Goal: Information Seeking & Learning: Find specific fact

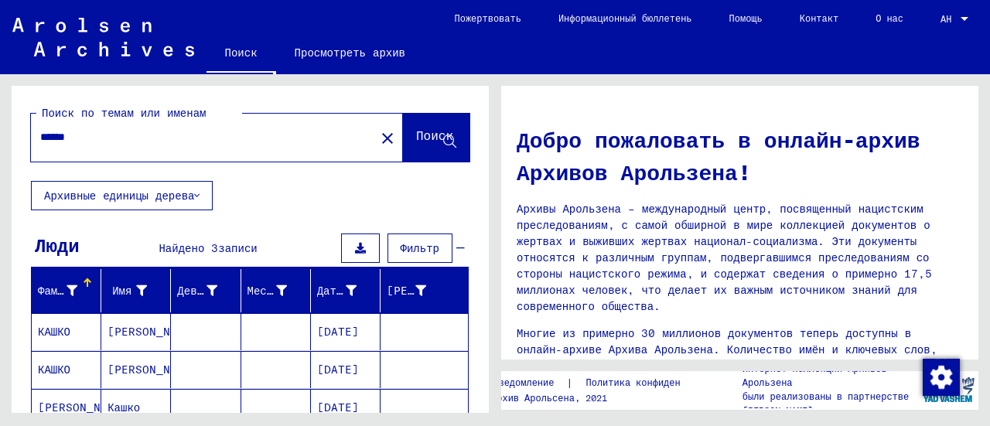
drag, startPoint x: 87, startPoint y: 131, endPoint x: 0, endPoint y: 127, distance: 86.7
click at [0, 127] on div "Поиск по темам или именам ****** close Поиск Архивные единицы дерева Люди Найде…" at bounding box center [247, 243] width 495 height 339
type input "******"
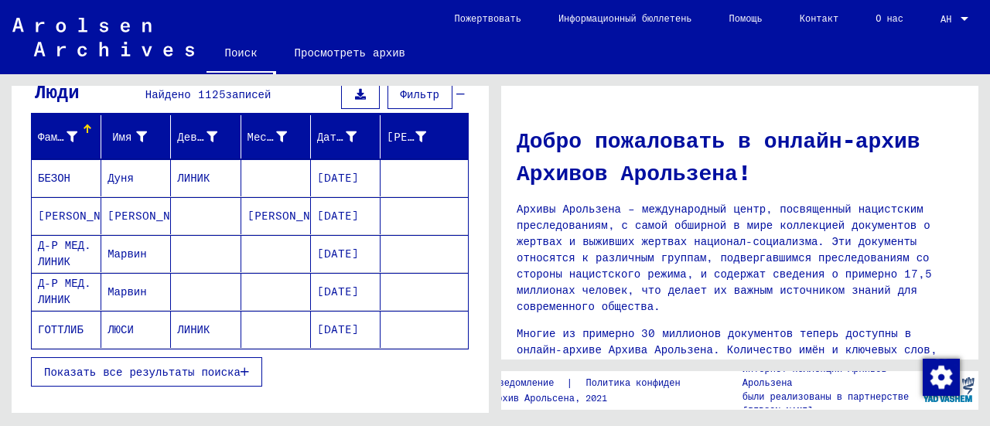
scroll to position [175, 0]
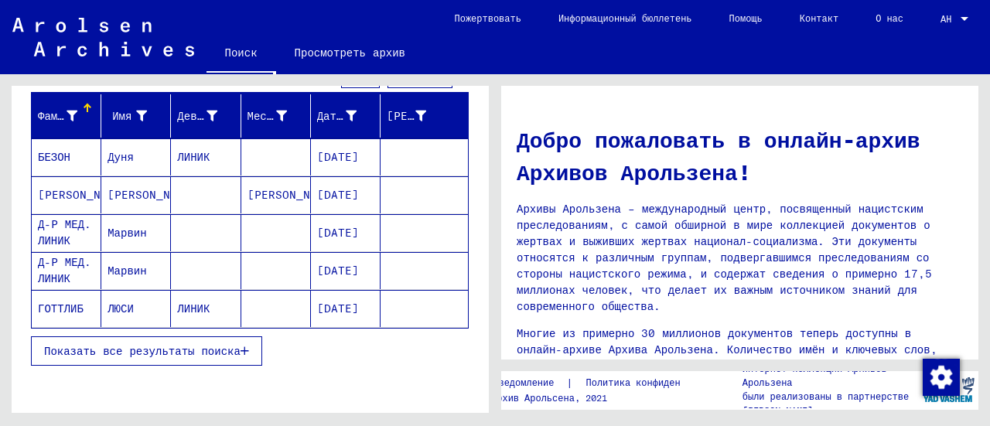
click at [203, 152] on mat-cell "ЛИНИК" at bounding box center [206, 156] width 70 height 37
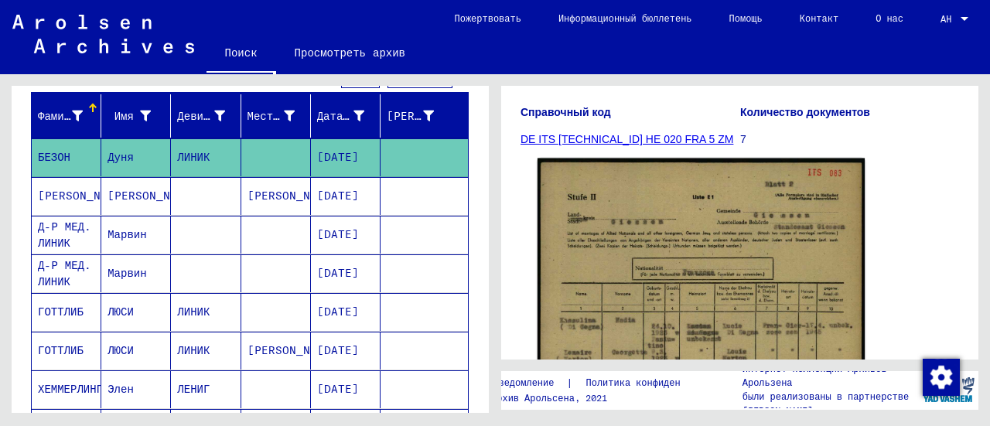
scroll to position [292, 0]
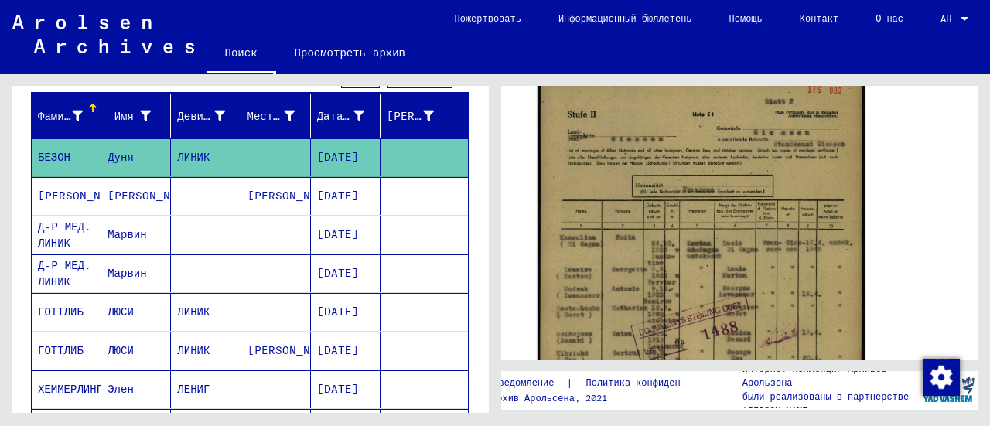
click at [664, 216] on img at bounding box center [700, 305] width 327 height 458
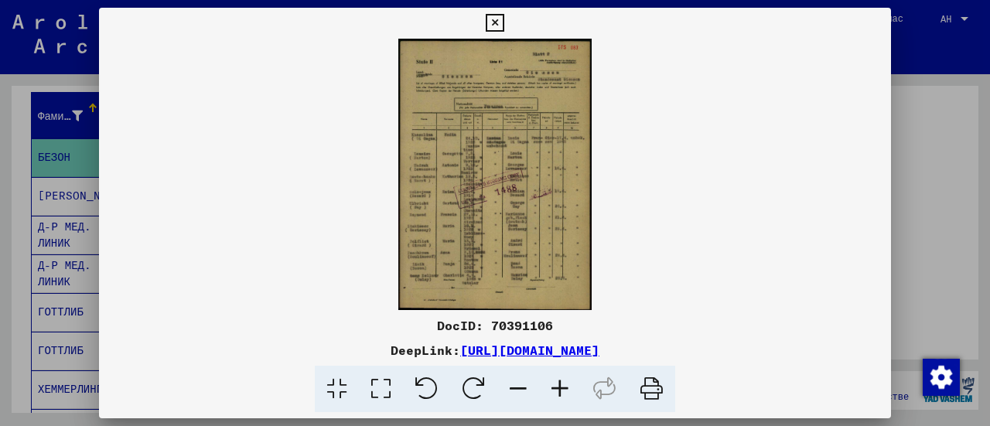
scroll to position [276, 0]
click at [521, 199] on img at bounding box center [495, 174] width 792 height 271
click at [520, 193] on img at bounding box center [495, 174] width 792 height 271
click at [499, 207] on img at bounding box center [495, 174] width 792 height 271
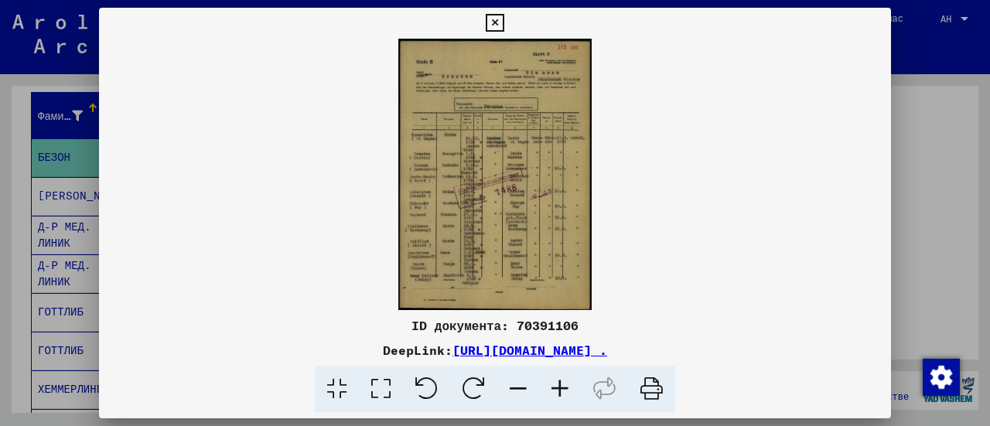
click at [490, 21] on icon at bounding box center [495, 23] width 18 height 19
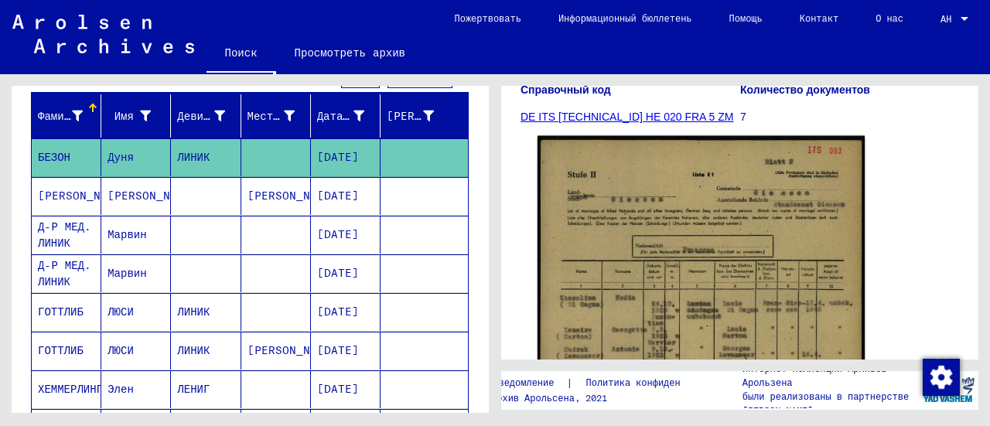
scroll to position [155, 0]
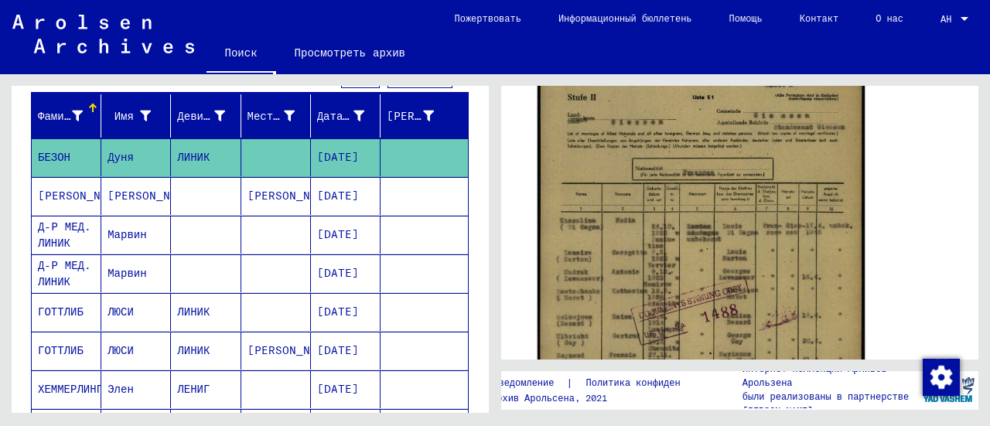
click at [677, 288] on img at bounding box center [700, 288] width 327 height 458
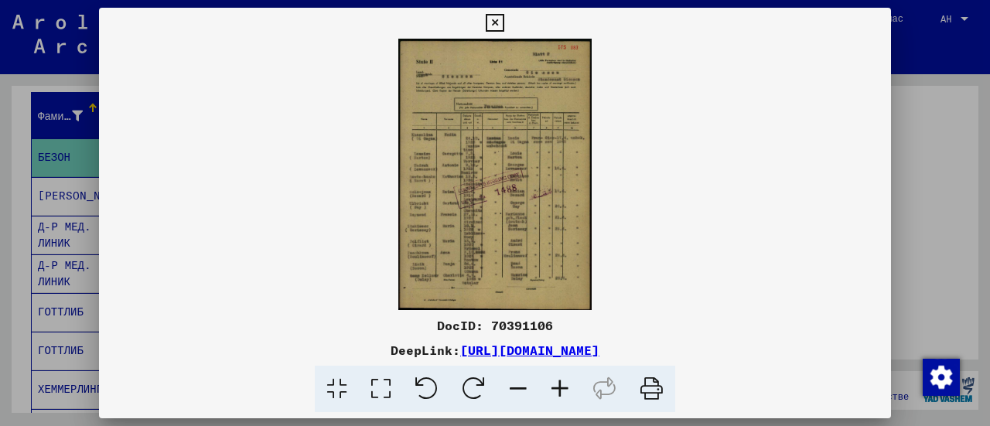
scroll to position [292, 0]
click at [494, 21] on icon at bounding box center [495, 23] width 18 height 19
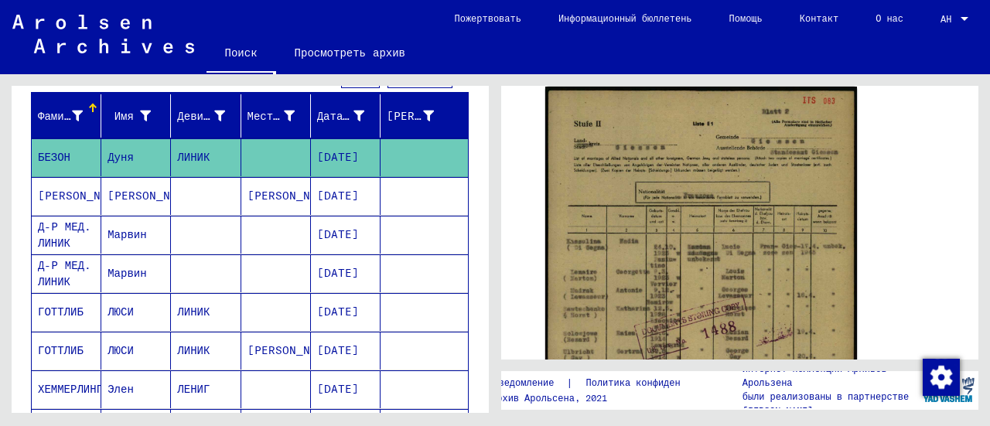
click at [221, 194] on mat-cell at bounding box center [206, 196] width 70 height 38
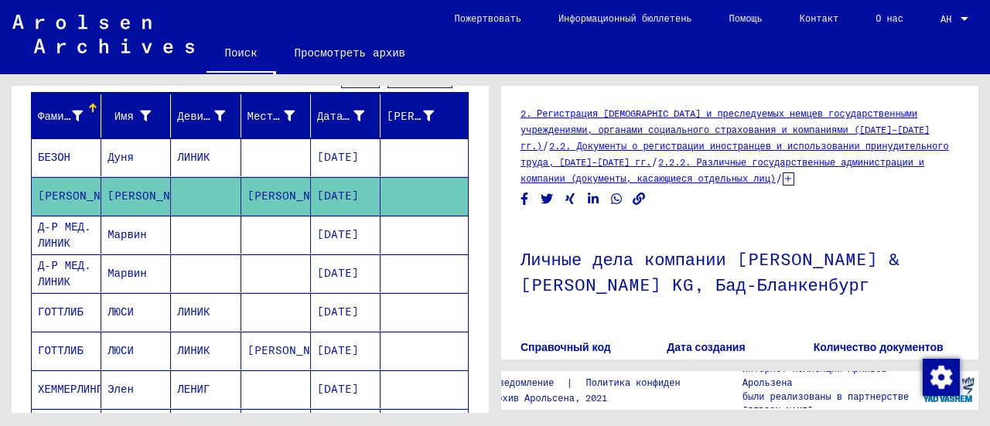
click at [199, 309] on font "ЛИНИК" at bounding box center [193, 312] width 32 height 14
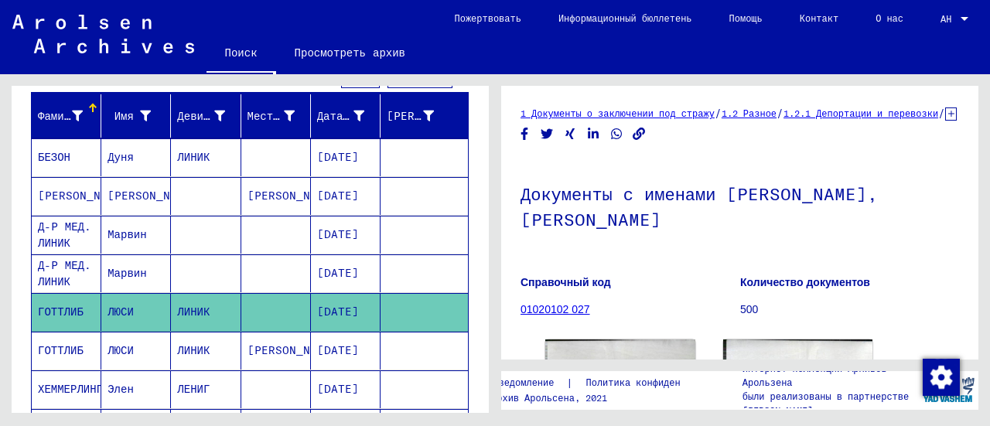
click at [136, 189] on font "[PERSON_NAME]" at bounding box center [152, 196] width 90 height 14
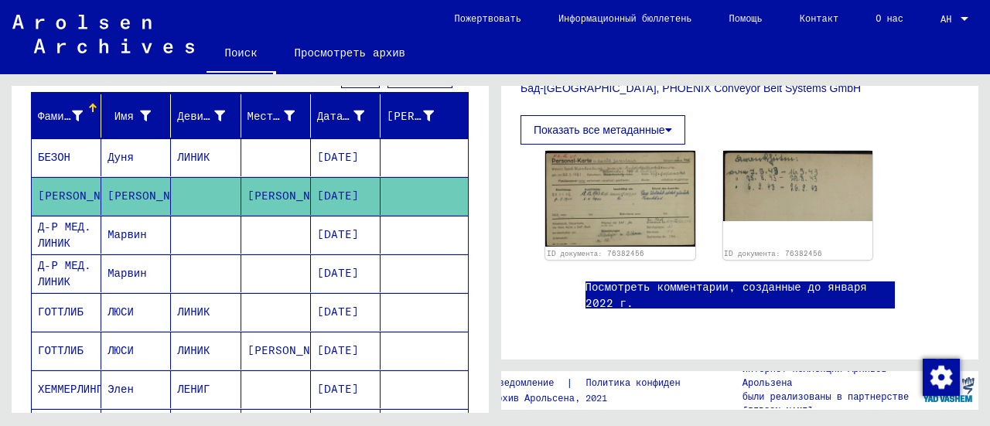
scroll to position [387, 0]
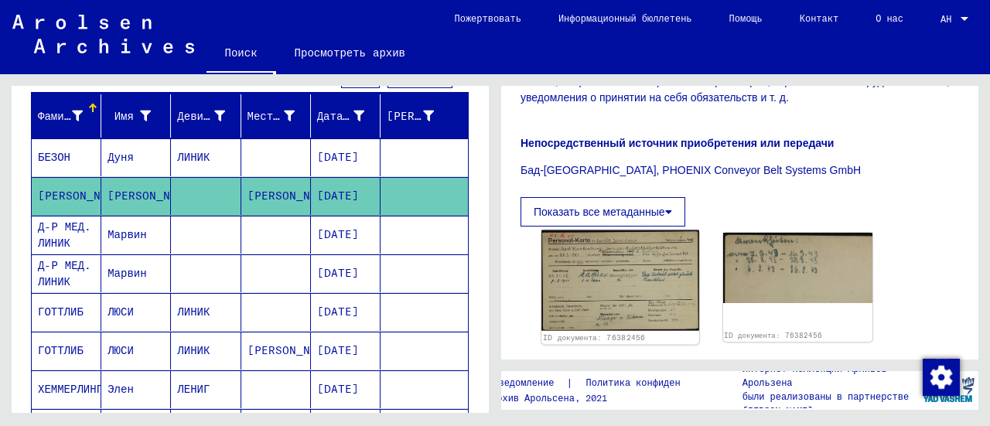
click at [620, 261] on img at bounding box center [619, 280] width 157 height 101
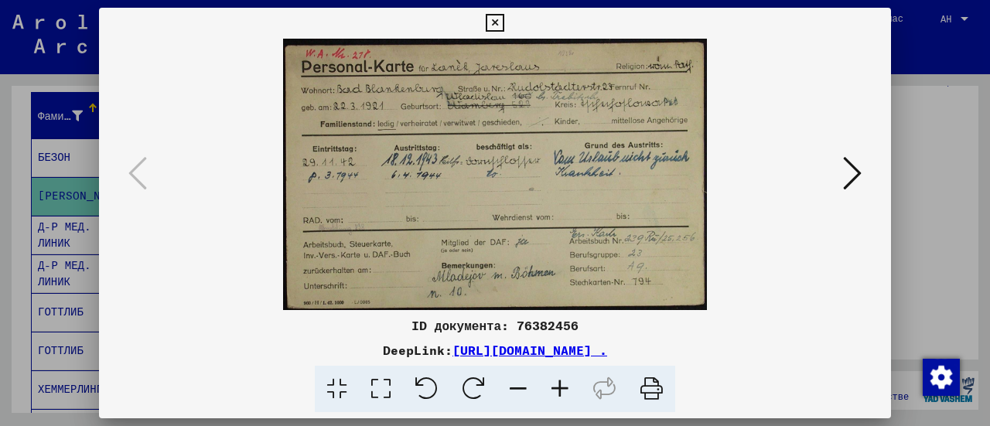
click at [498, 24] on icon at bounding box center [495, 23] width 18 height 19
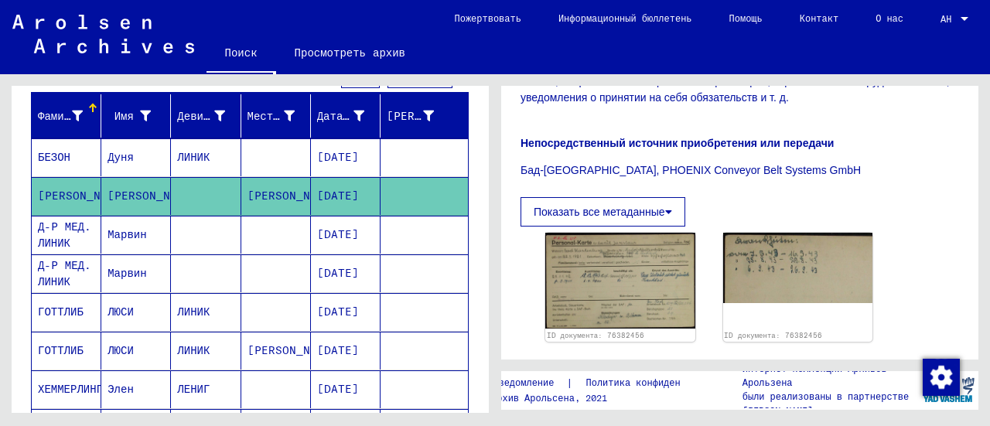
click at [136, 244] on mat-cell "Марвин" at bounding box center [136, 235] width 70 height 38
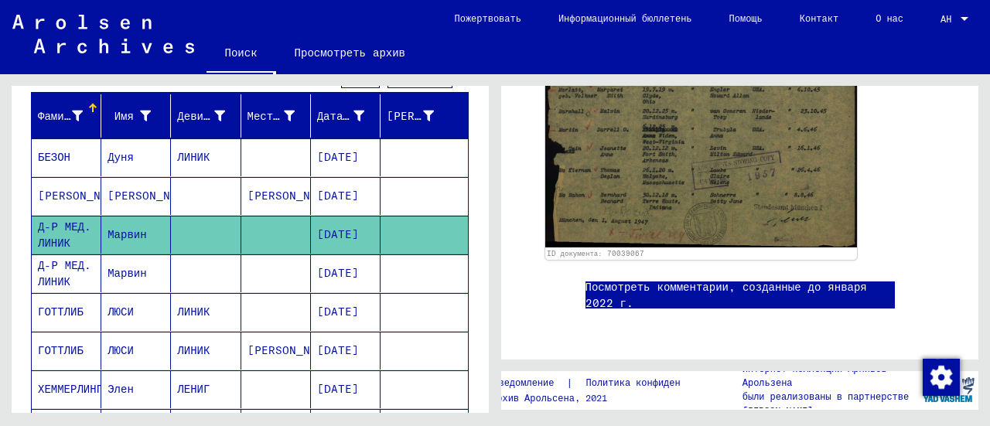
scroll to position [610, 0]
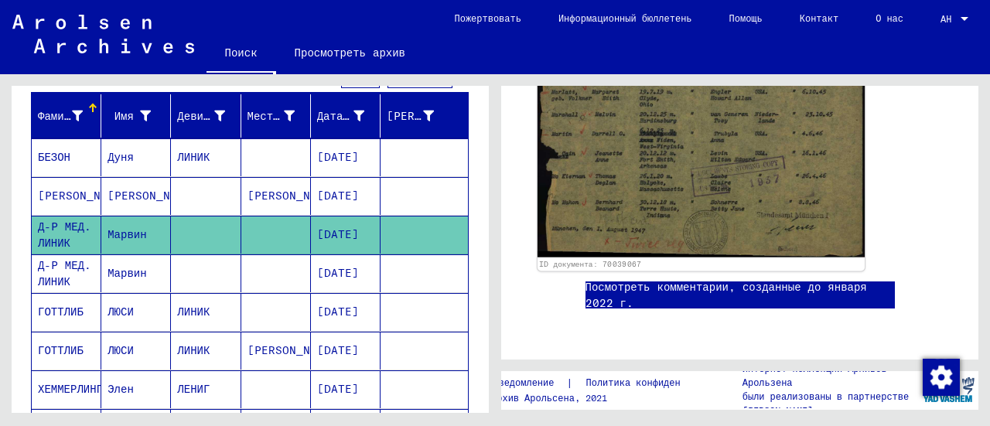
click at [621, 148] on img at bounding box center [700, 29] width 327 height 458
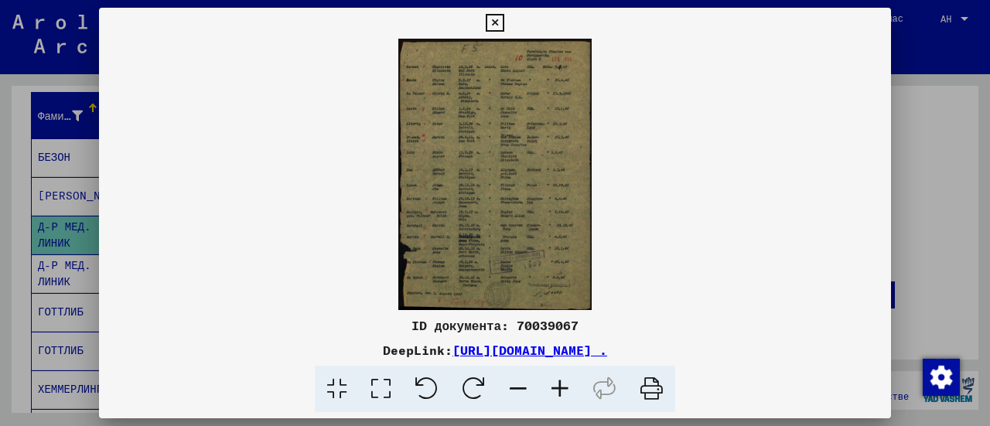
click at [503, 19] on icon at bounding box center [495, 23] width 18 height 19
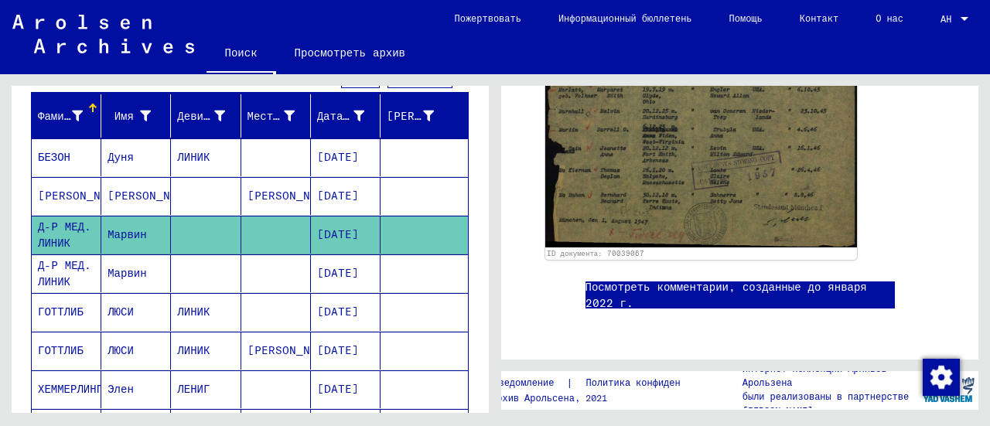
click at [200, 305] on font "ЛИНИК" at bounding box center [193, 312] width 32 height 14
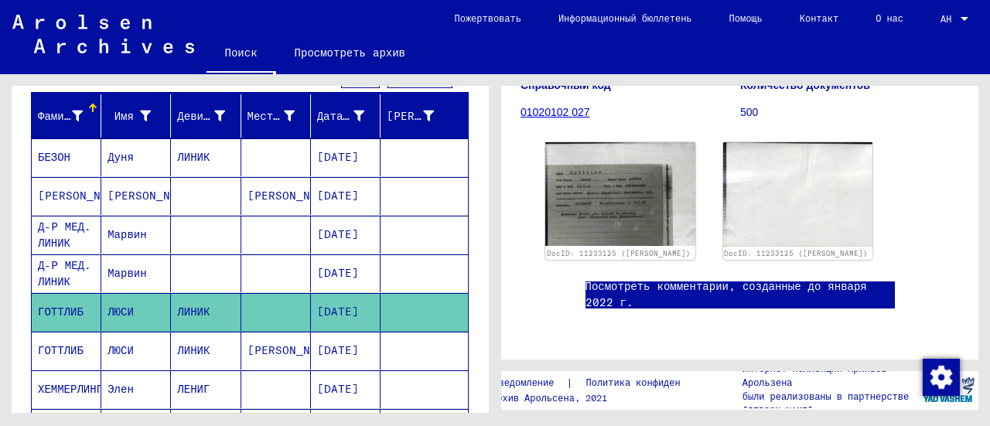
scroll to position [206, 0]
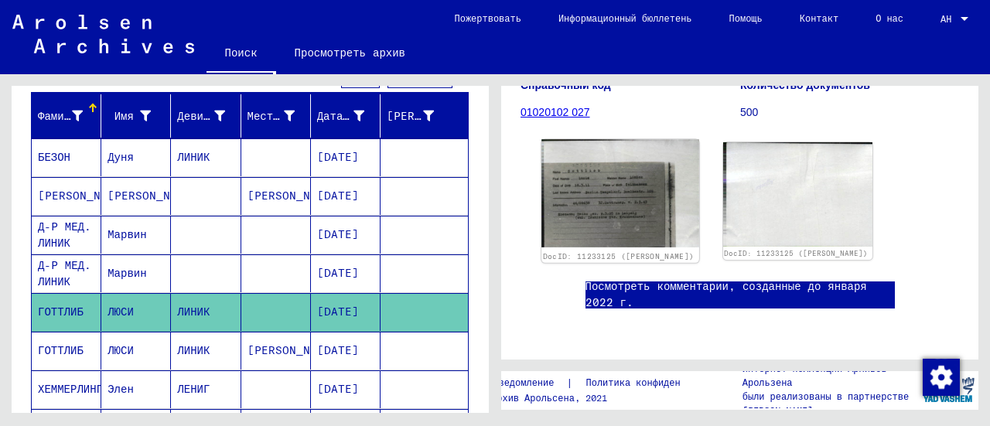
click at [629, 203] on img at bounding box center [619, 193] width 157 height 108
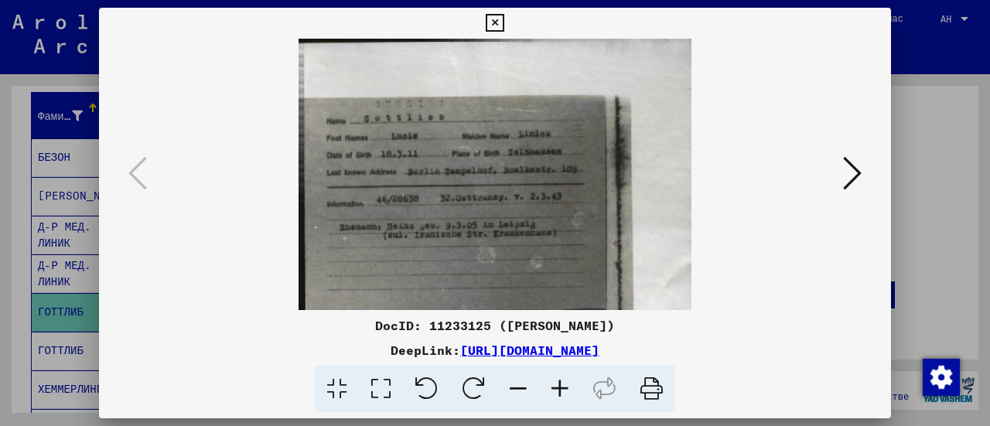
click at [495, 26] on icon at bounding box center [495, 23] width 18 height 19
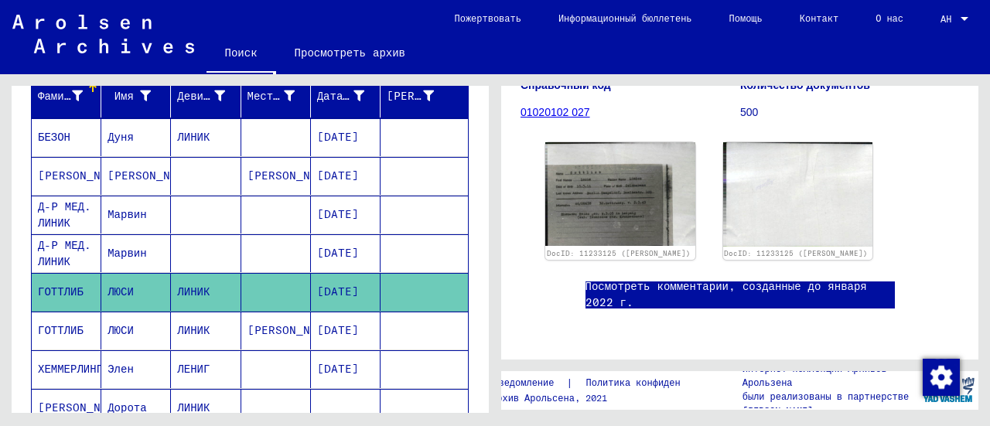
scroll to position [40, 0]
